Goal: Task Accomplishment & Management: Manage account settings

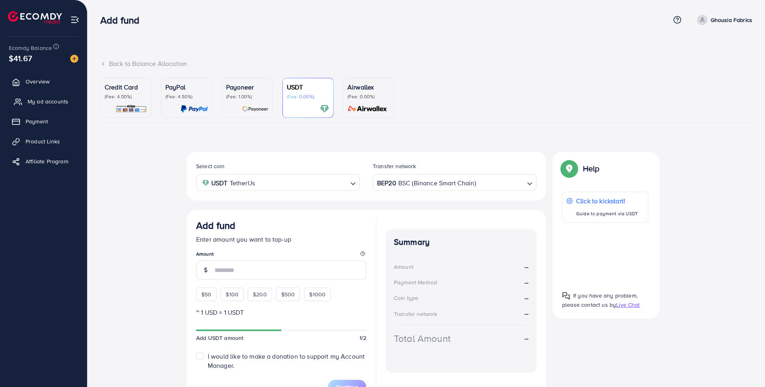
click at [56, 104] on span "My ad accounts" at bounding box center [48, 101] width 41 height 8
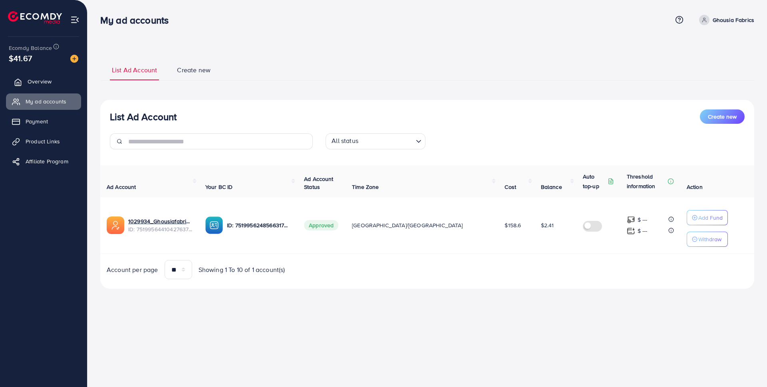
click at [33, 79] on span "Overview" at bounding box center [40, 81] width 24 height 8
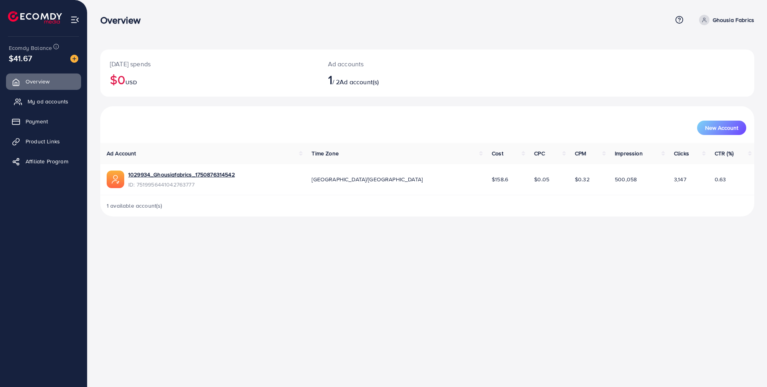
click at [22, 103] on link "My ad accounts" at bounding box center [43, 101] width 75 height 16
